Goal: Connect with others: Connect with others

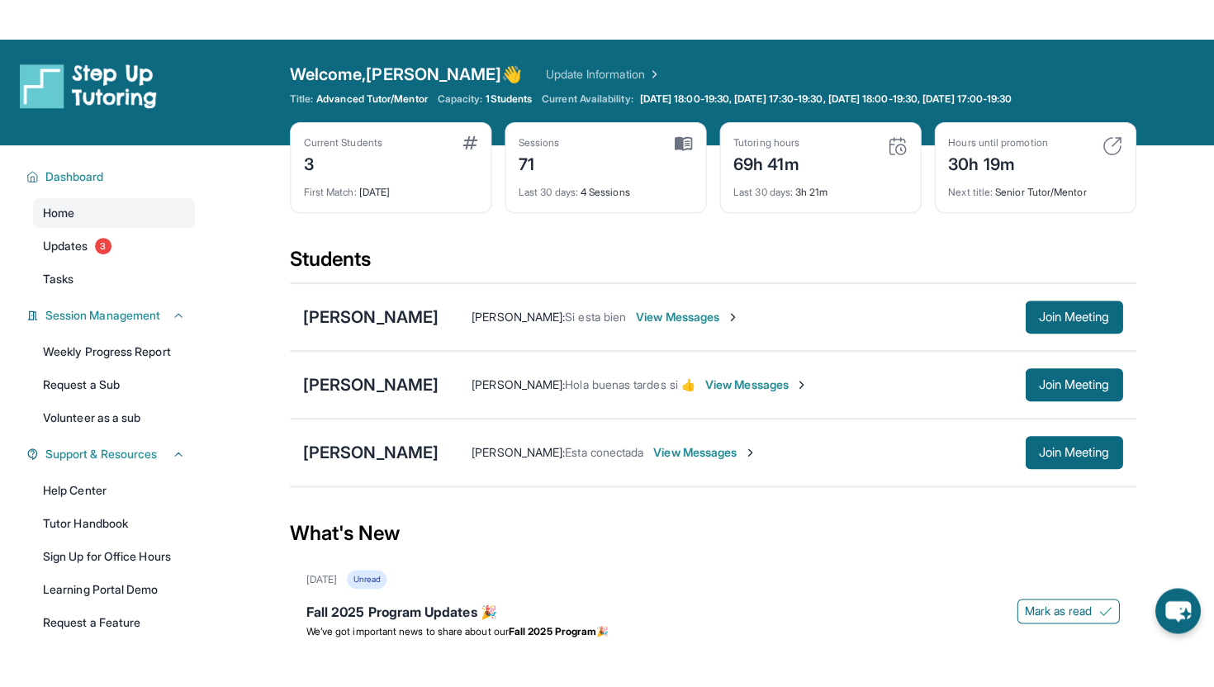
scroll to position [77, 0]
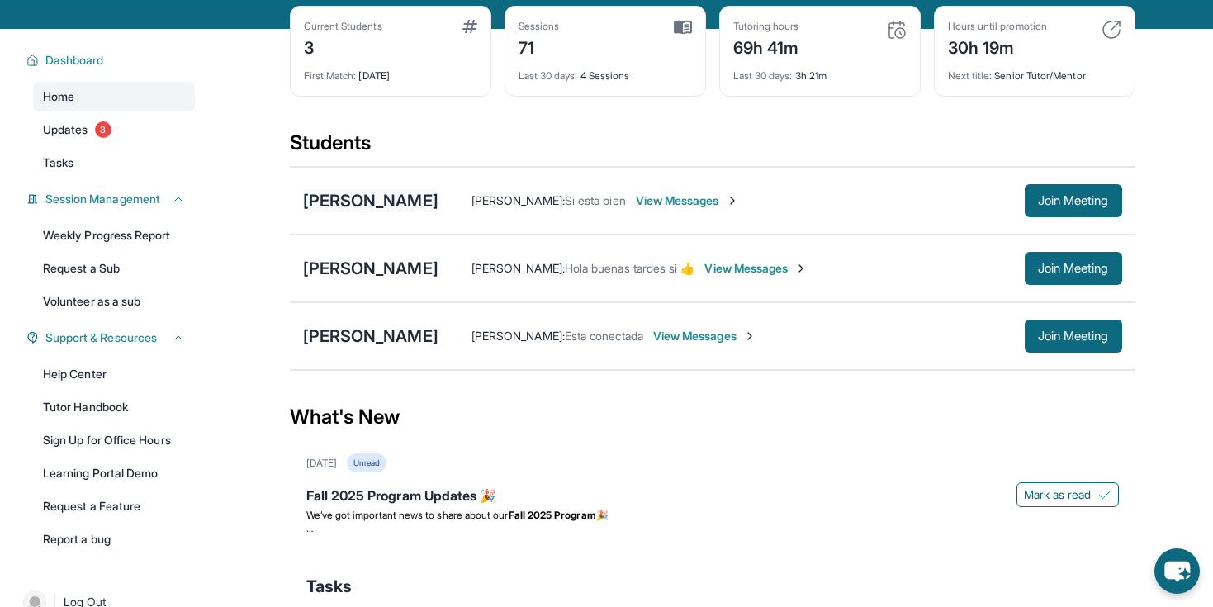
click at [374, 201] on div "[PERSON_NAME]" at bounding box center [370, 200] width 135 height 23
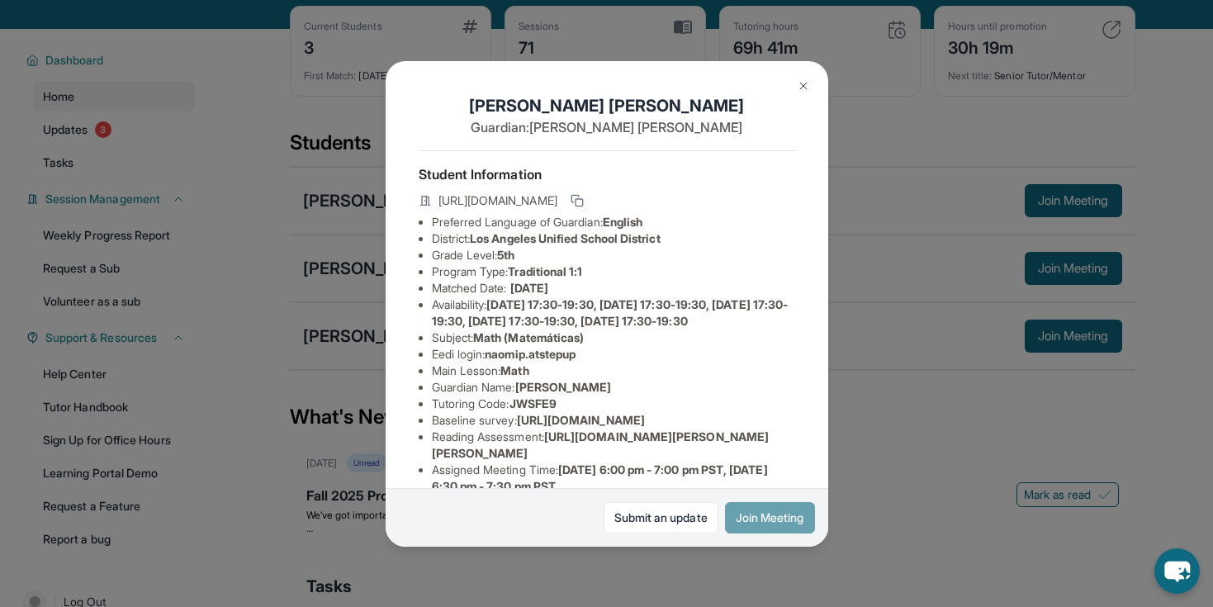
click at [761, 523] on button "Join Meeting" at bounding box center [770, 517] width 90 height 31
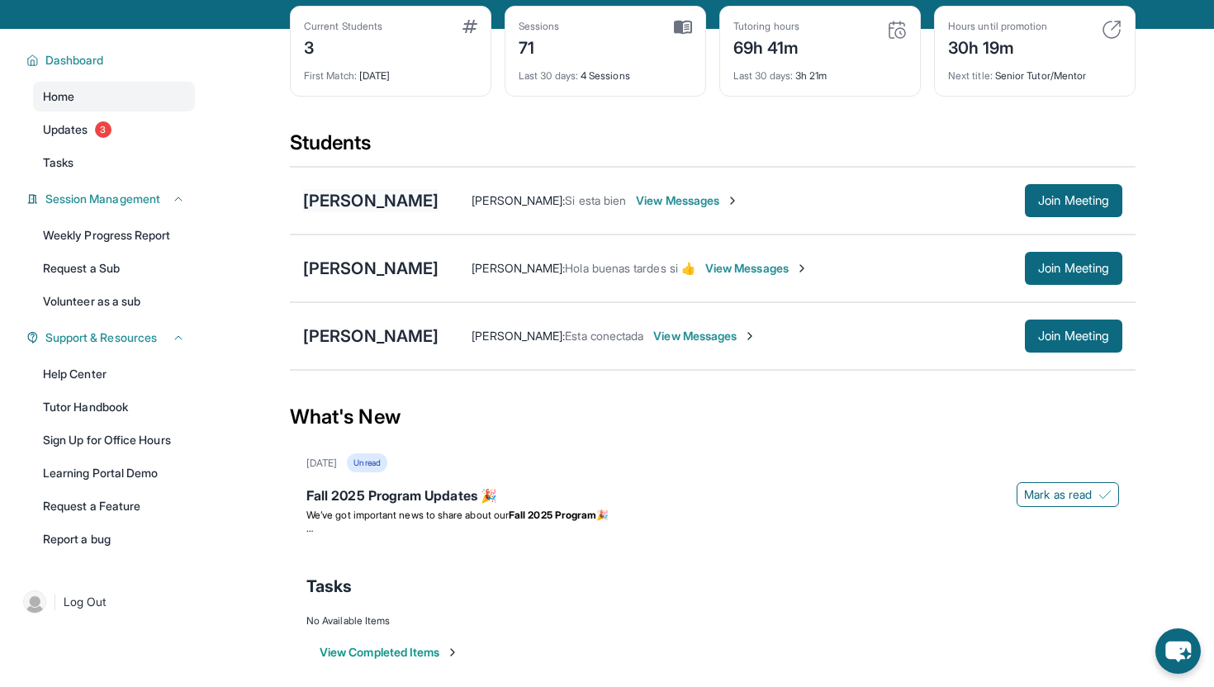
click at [362, 196] on div "[PERSON_NAME]" at bounding box center [370, 200] width 135 height 23
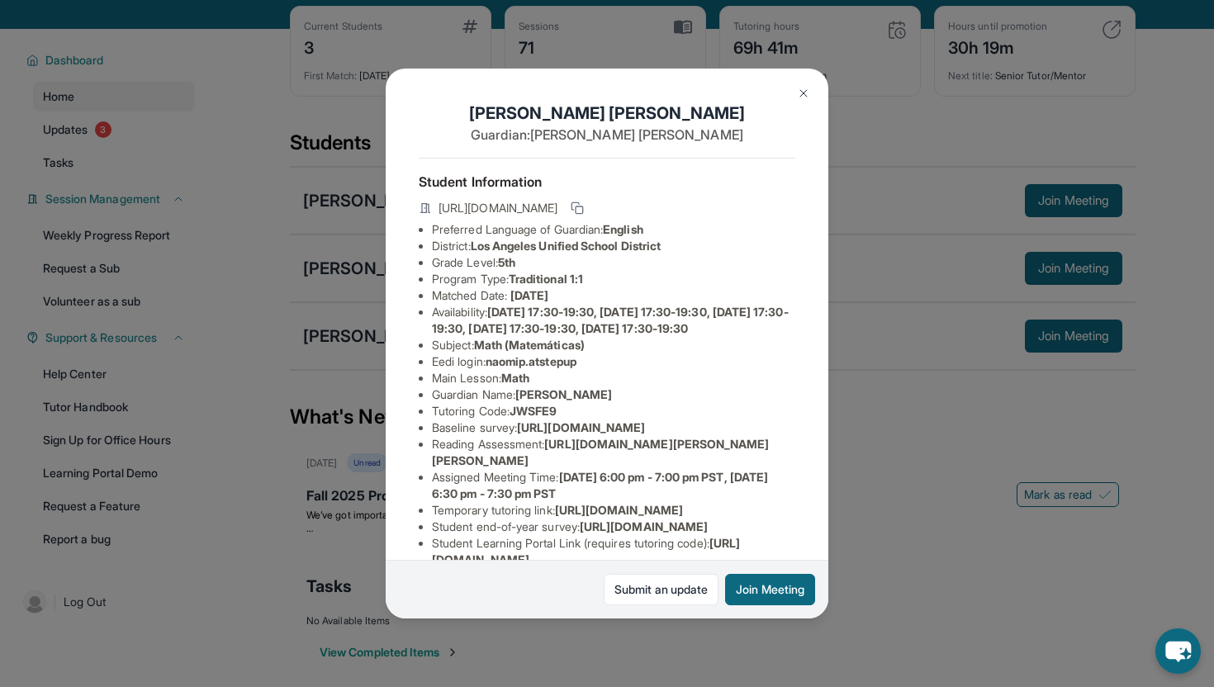
click at [811, 92] on button at bounding box center [803, 93] width 33 height 33
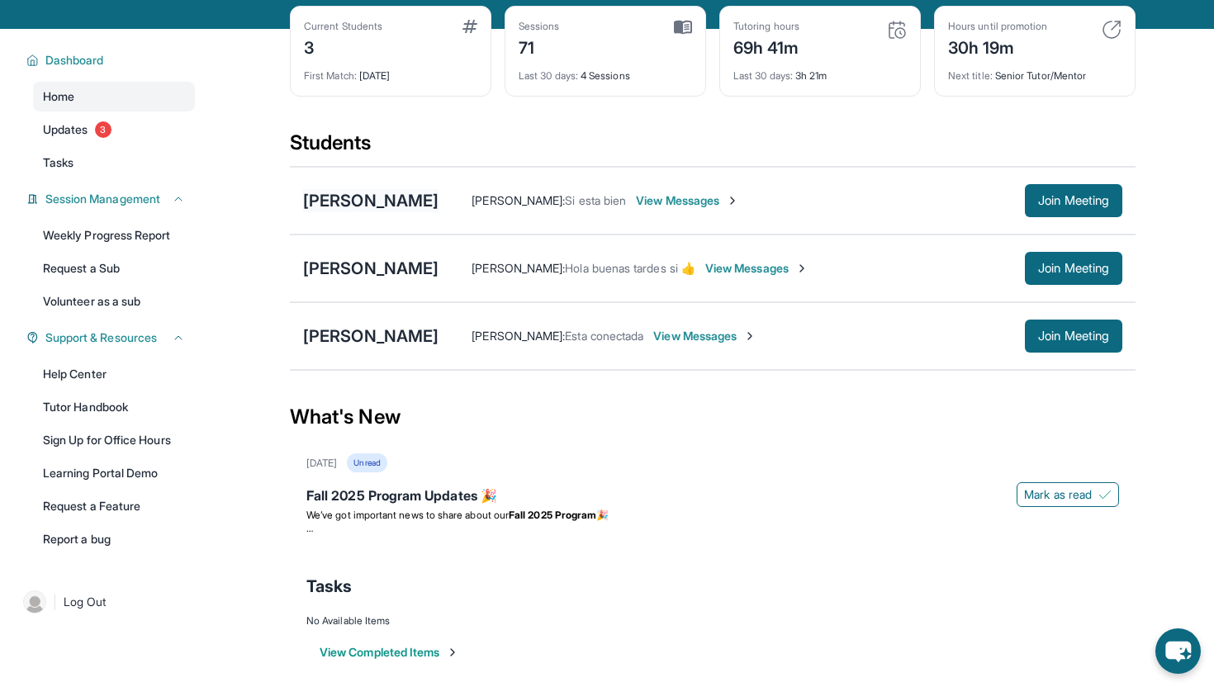
click at [360, 210] on div "[PERSON_NAME]" at bounding box center [370, 200] width 135 height 23
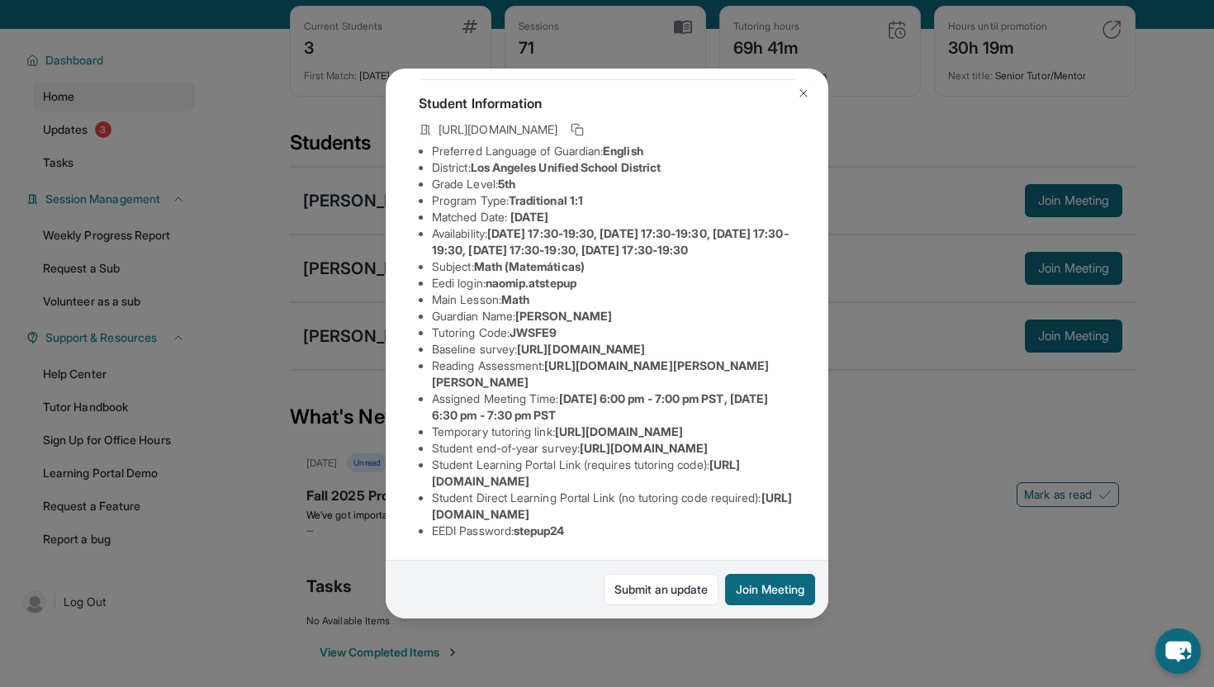
scroll to position [260, 0]
click at [803, 85] on button at bounding box center [803, 93] width 33 height 33
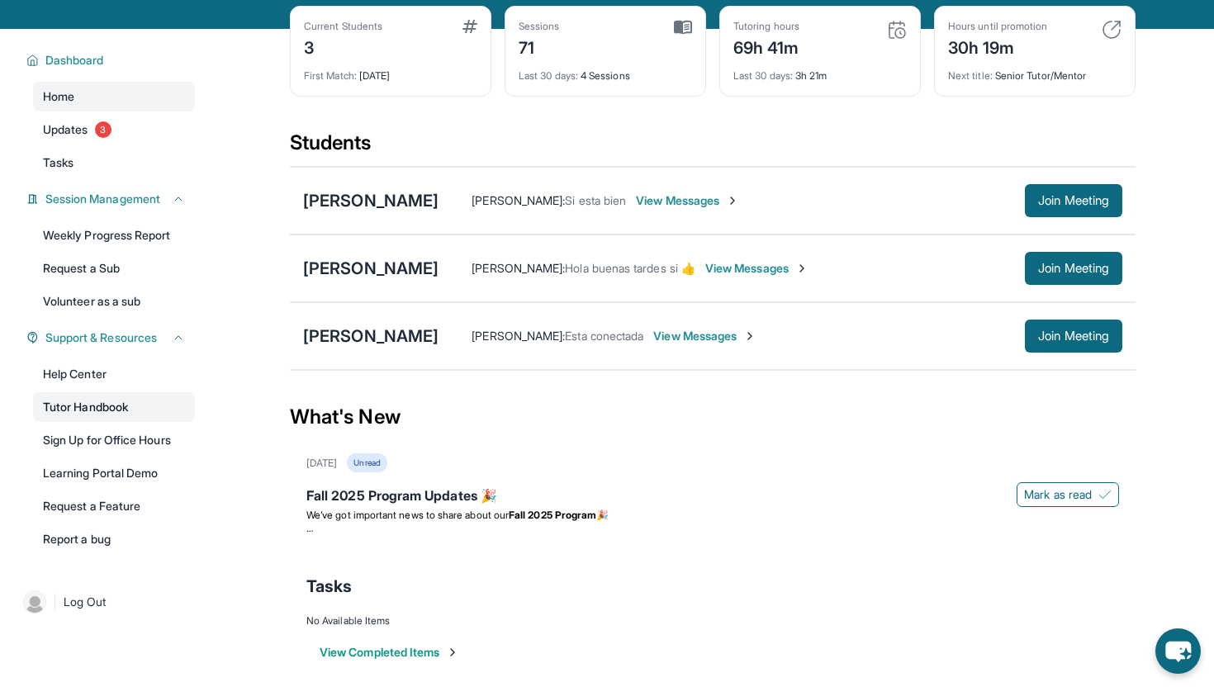
click at [124, 396] on link "Tutor Handbook" at bounding box center [114, 407] width 162 height 30
click at [365, 206] on div "[PERSON_NAME]" at bounding box center [370, 200] width 135 height 23
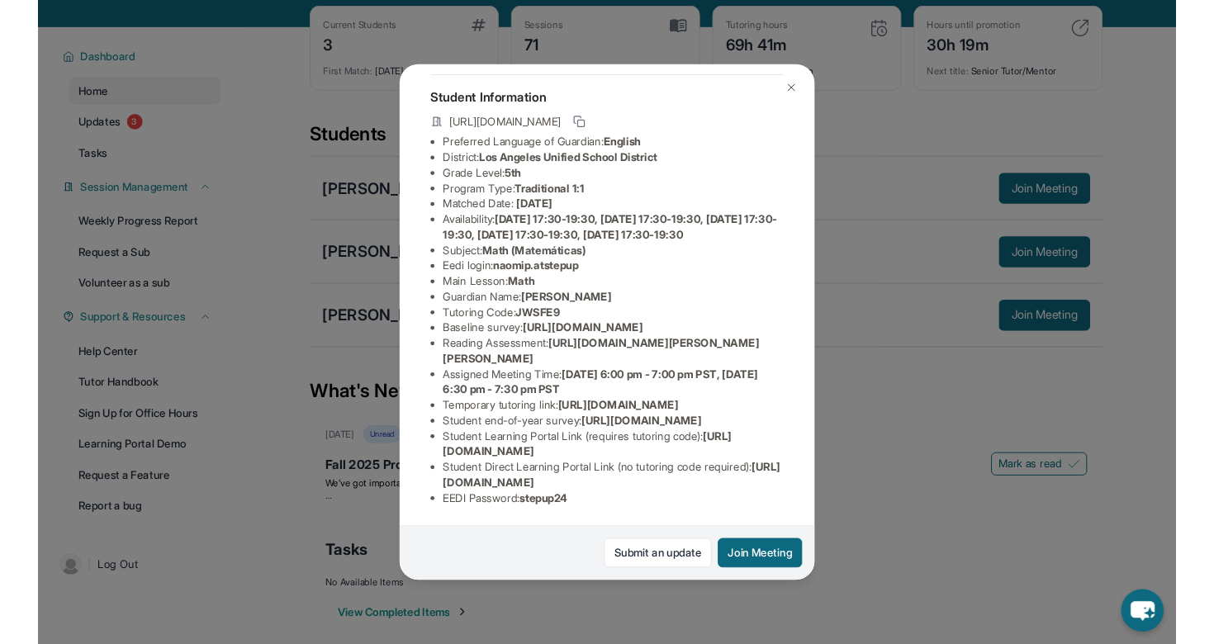
scroll to position [106, 0]
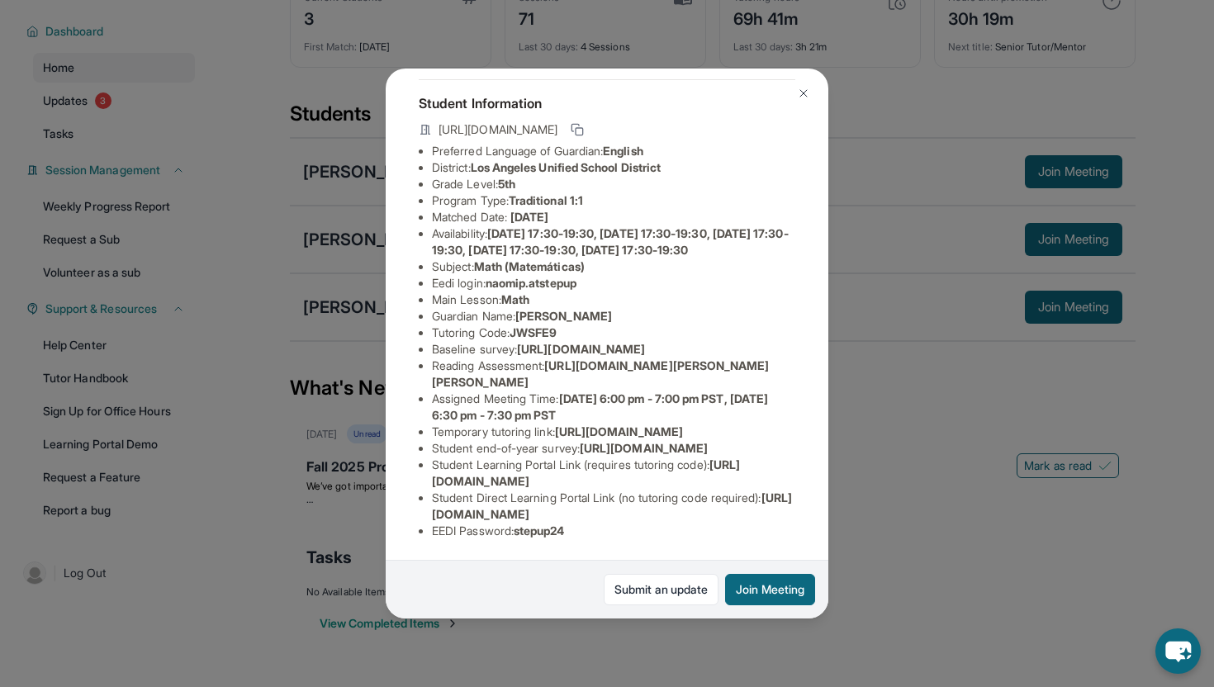
drag, startPoint x: 750, startPoint y: 510, endPoint x: 404, endPoint y: 510, distance: 346.0
click at [432, 510] on li "Student Direct Learning Portal Link (no tutoring code required) : https://stude…" at bounding box center [613, 506] width 363 height 33
copy span "https://student-portal.stepuptutoring.org/student/JWSFE9"
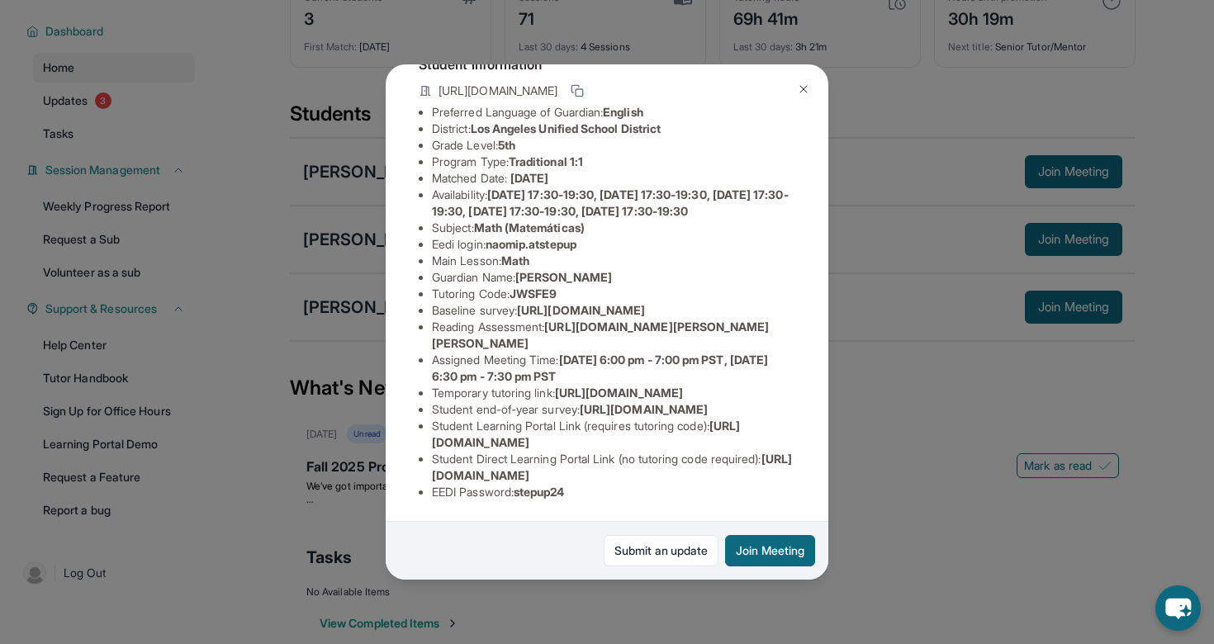
click at [387, 332] on div "Naomi Perez Guardian: Minerva Perez Student Information https://student-portal.…" at bounding box center [607, 321] width 443 height 515
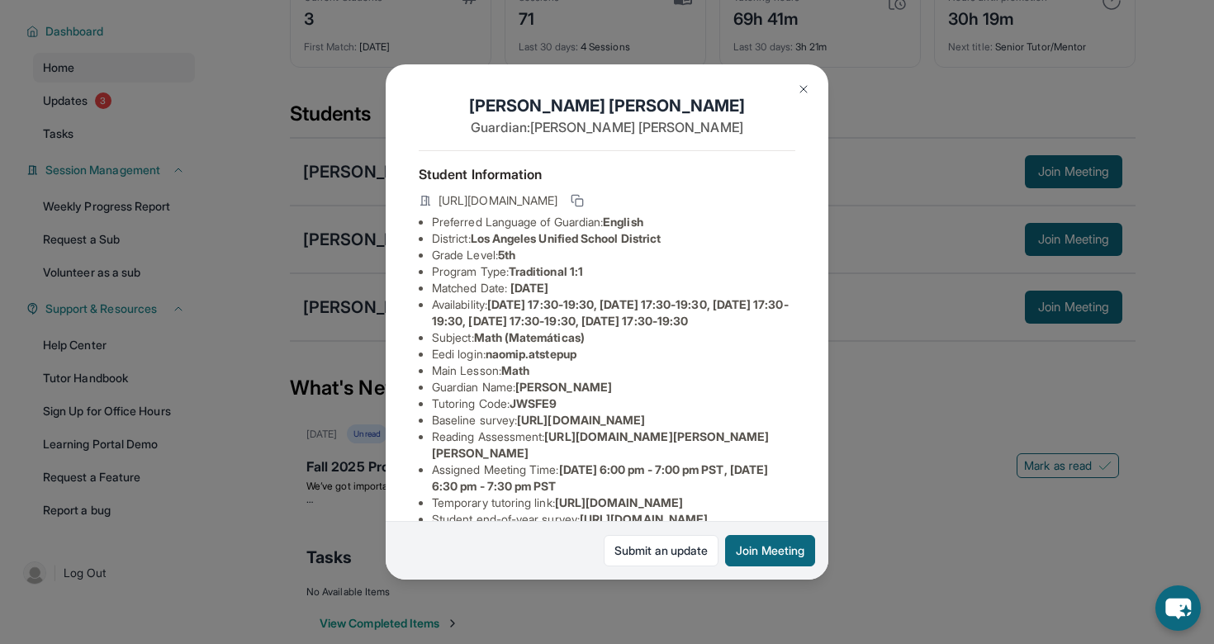
scroll to position [3, 2]
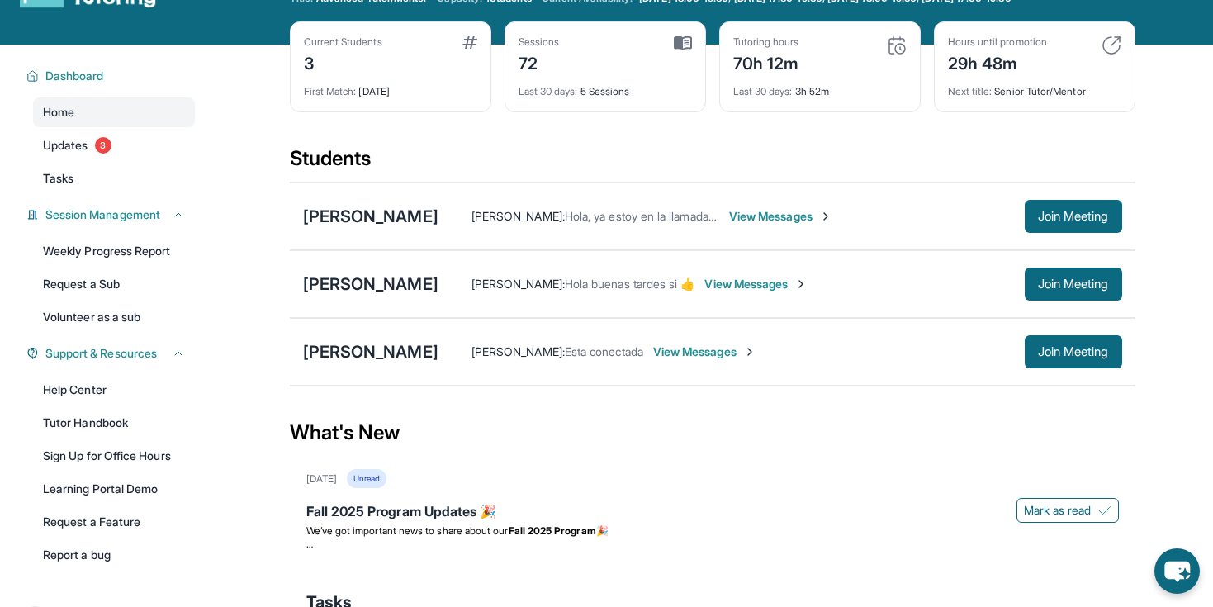
scroll to position [170, 0]
